Goal: Information Seeking & Learning: Learn about a topic

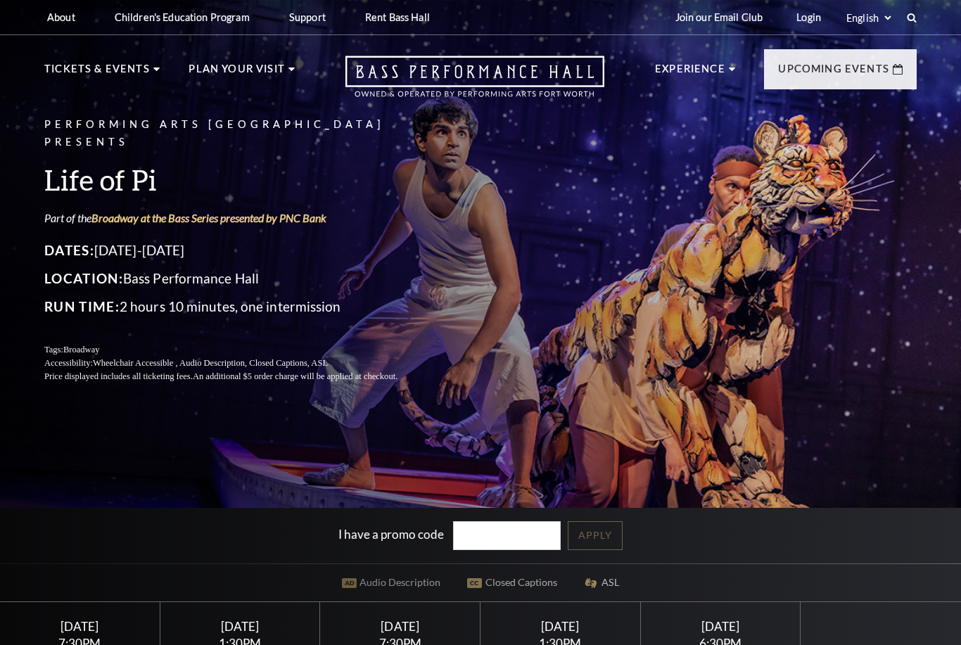
click at [350, 343] on link "Learn More" at bounding box center [314, 352] width 72 height 18
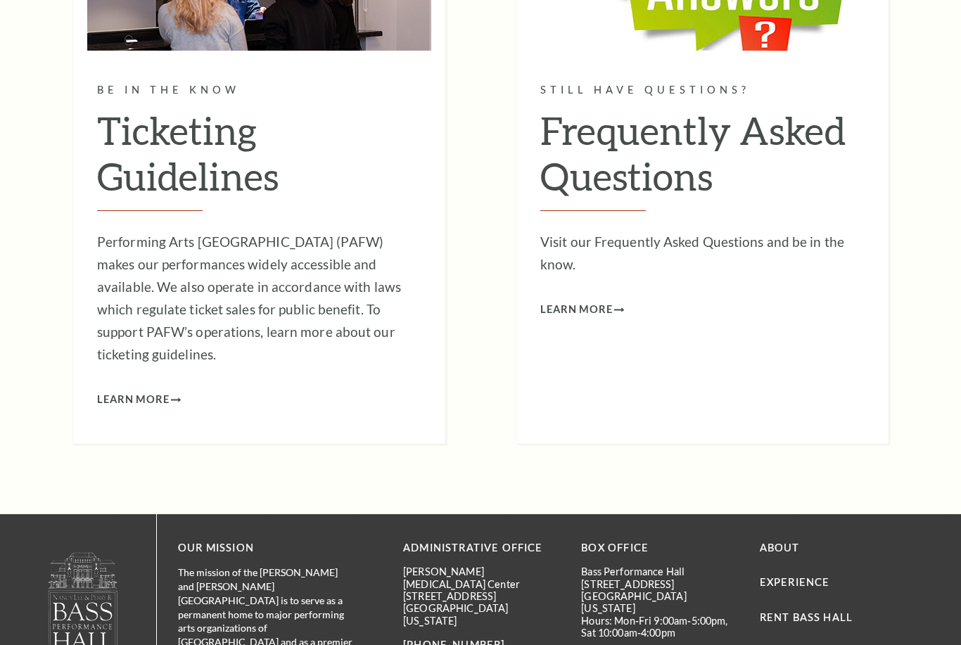
scroll to position [1335, 0]
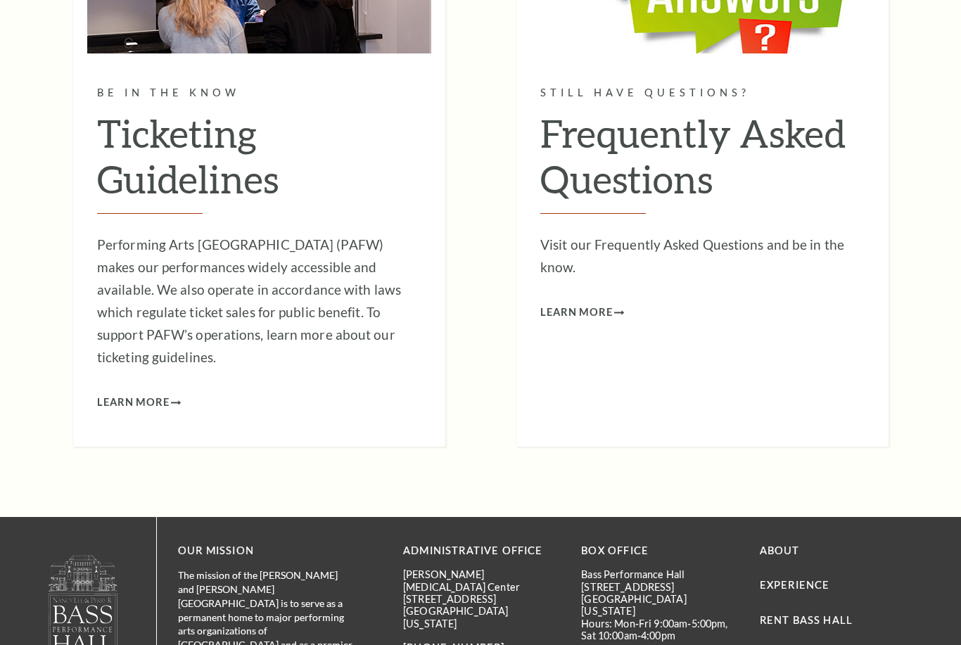
click at [574, 241] on p "Visit our Frequently Asked Questions and be in the know." at bounding box center [702, 256] width 324 height 45
click at [624, 304] on link "Learn More" at bounding box center [582, 313] width 84 height 18
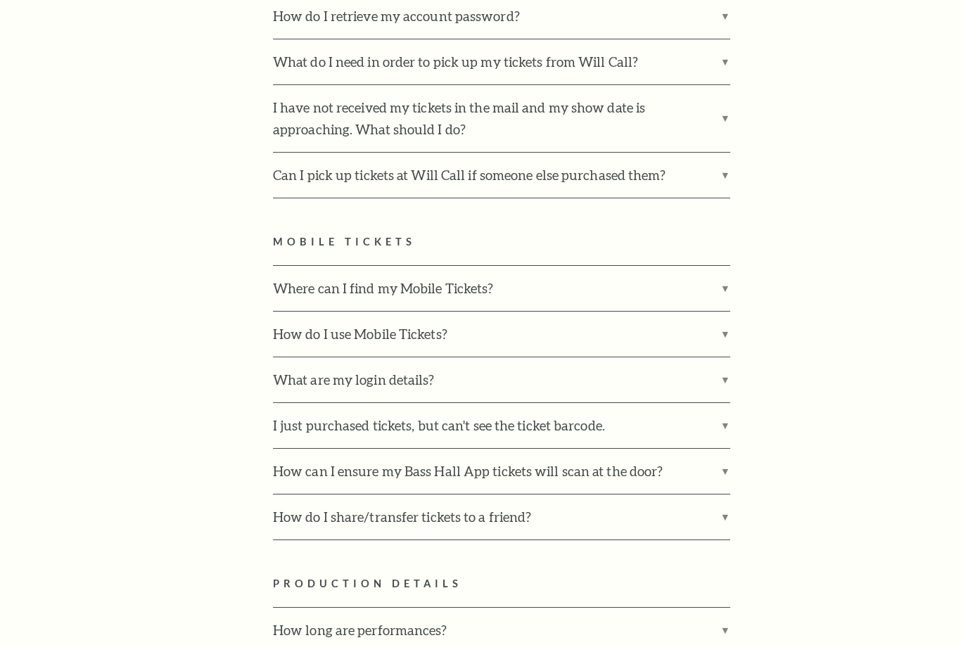
scroll to position [1169, 0]
click at [569, 495] on label "How do I share/transfer tickets to a friend?" at bounding box center [501, 517] width 457 height 45
click at [0, 0] on input "How do I share/transfer tickets to a friend?" at bounding box center [0, 0] width 0 height 0
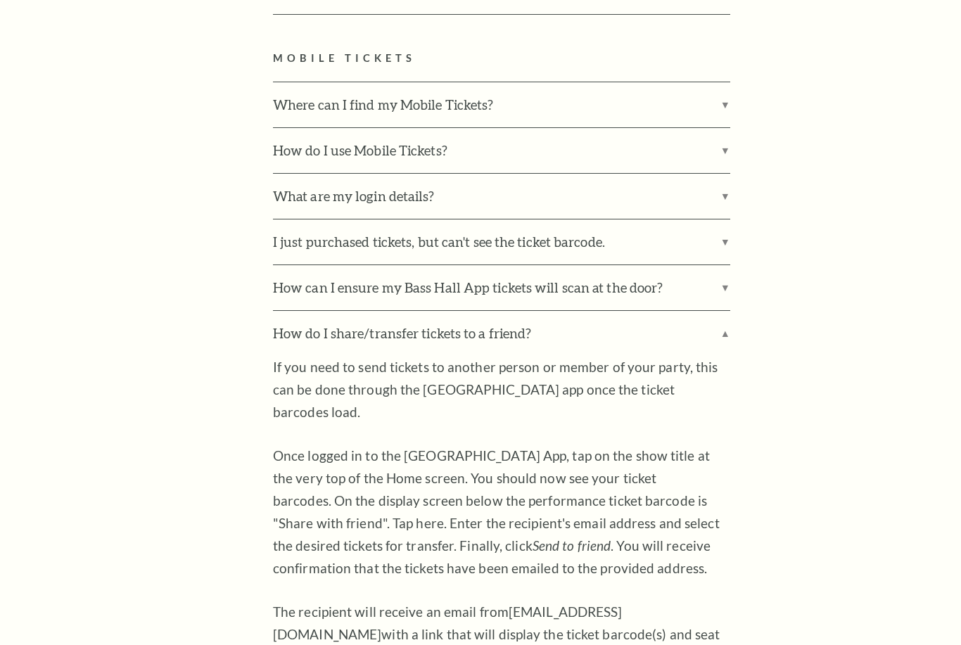
scroll to position [1353, 0]
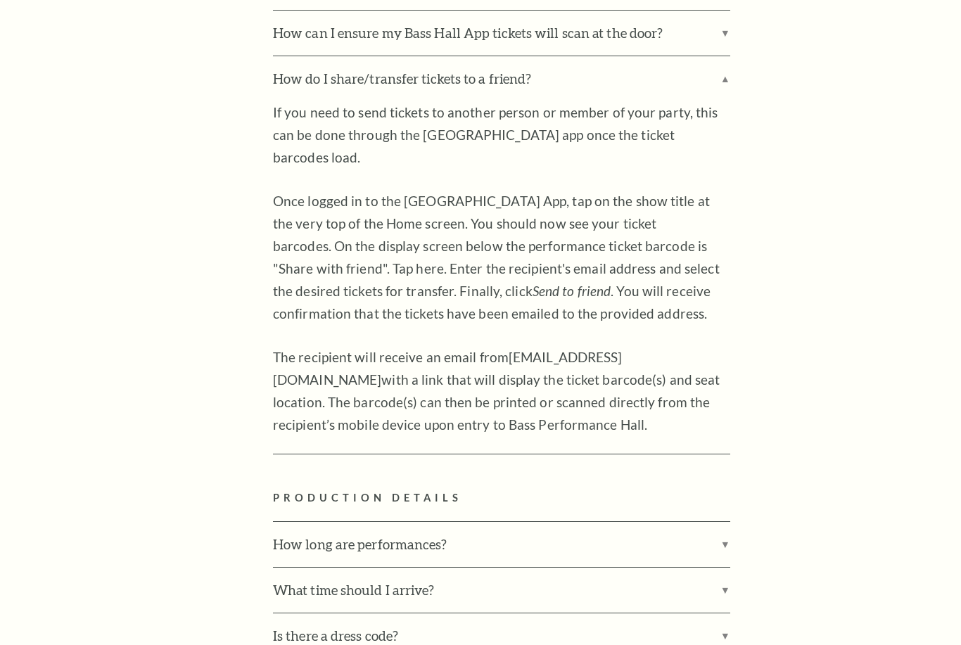
click at [530, 569] on label "What time should I arrive?" at bounding box center [501, 591] width 457 height 45
click at [0, 0] on input "What time should I arrive?" at bounding box center [0, 0] width 0 height 0
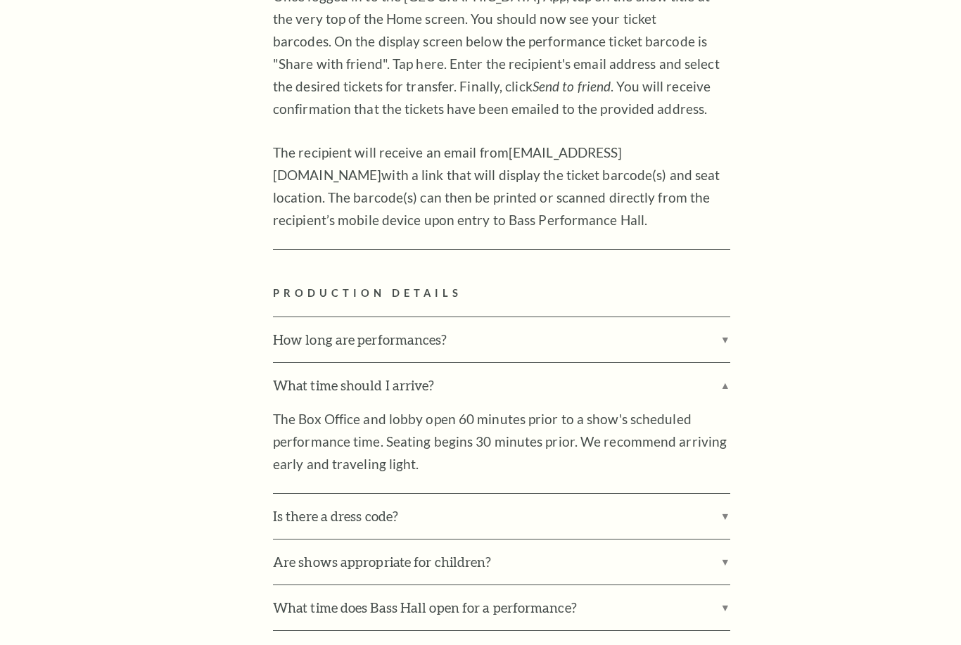
scroll to position [1813, 0]
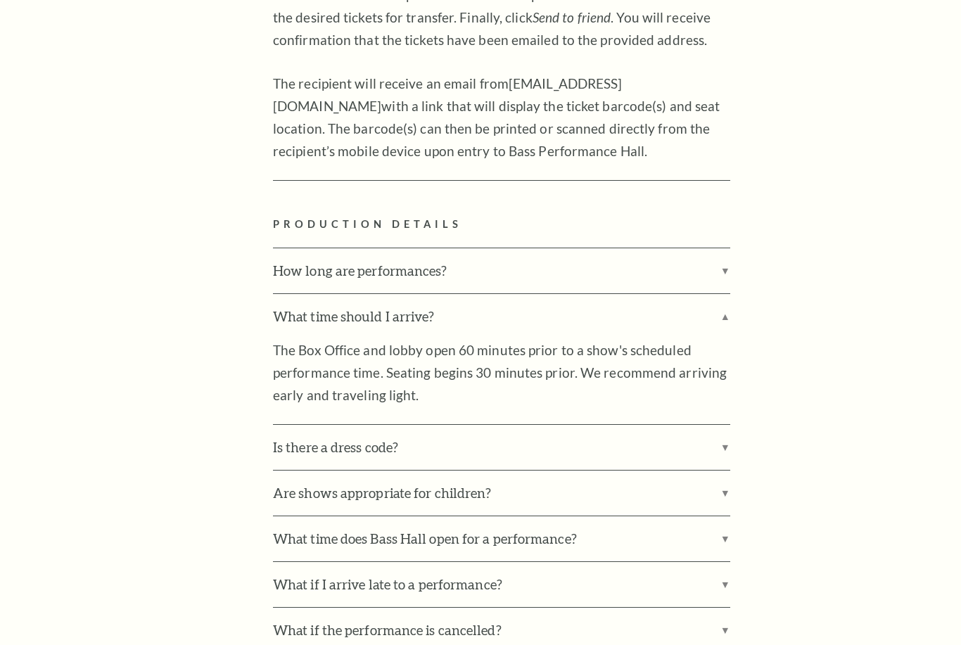
click at [564, 563] on label "What if I arrive late to a performance?" at bounding box center [501, 585] width 457 height 45
click at [0, 0] on input "What if I arrive late to a performance?" at bounding box center [0, 0] width 0 height 0
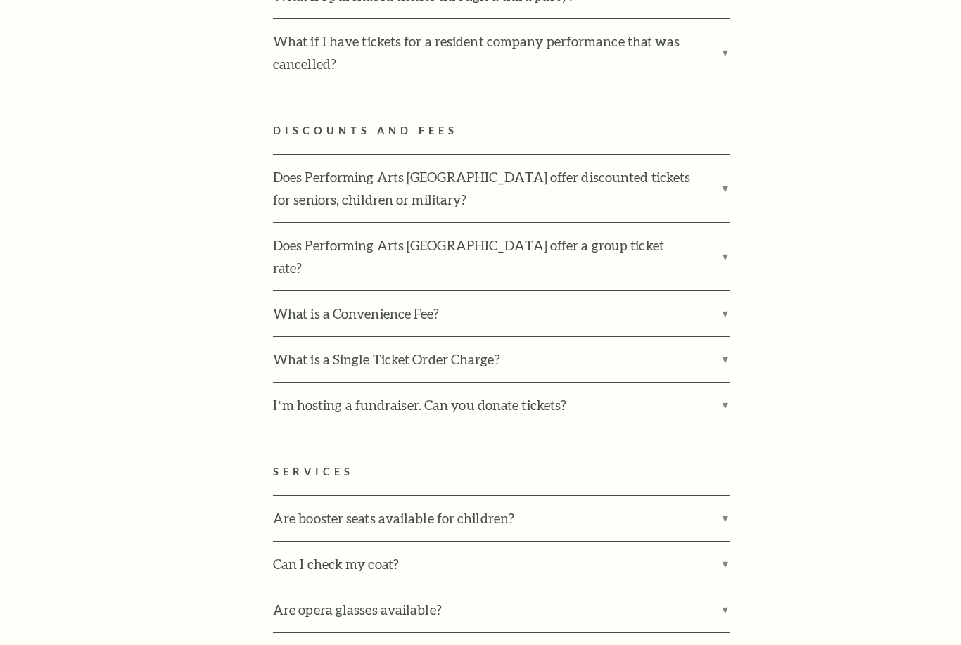
scroll to position [3259, 0]
click at [536, 496] on label "Are booster seats available for children?" at bounding box center [501, 518] width 457 height 45
click at [0, 0] on input "Are booster seats available for children?" at bounding box center [0, 0] width 0 height 0
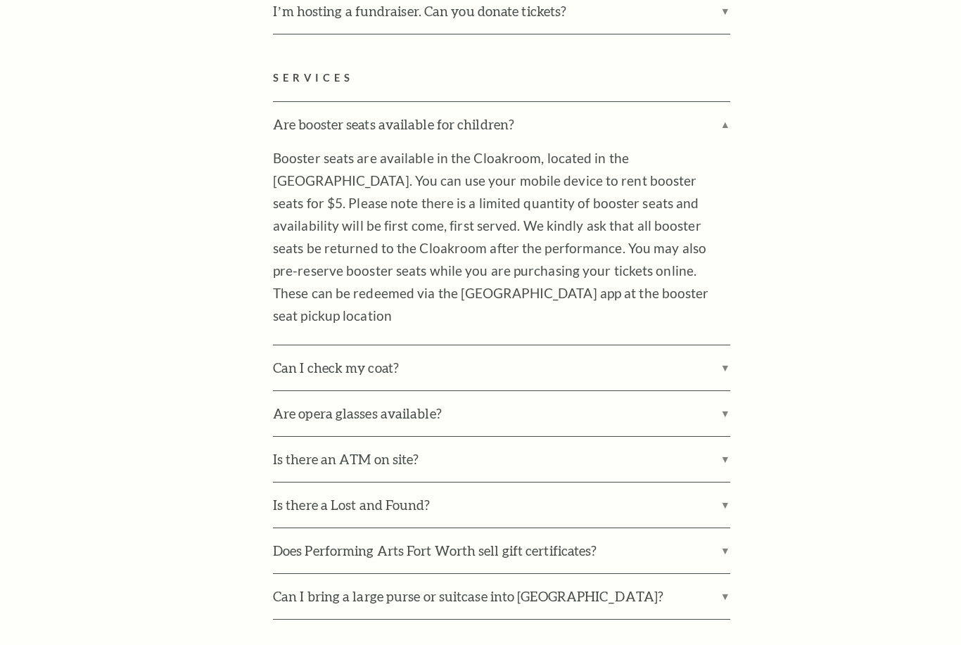
scroll to position [3653, 0]
click at [602, 574] on label "Can I bring a large purse or suitcase into [GEOGRAPHIC_DATA]?" at bounding box center [501, 596] width 457 height 45
click at [0, 0] on input "Can I bring a large purse or suitcase into [GEOGRAPHIC_DATA]?" at bounding box center [0, 0] width 0 height 0
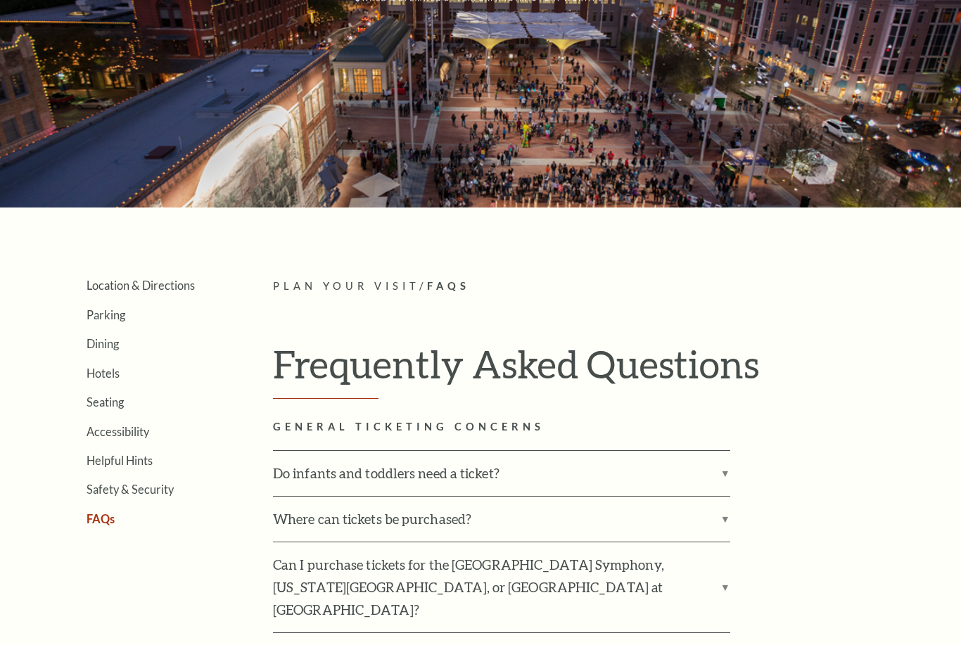
scroll to position [0, 0]
